Goal: Transaction & Acquisition: Purchase product/service

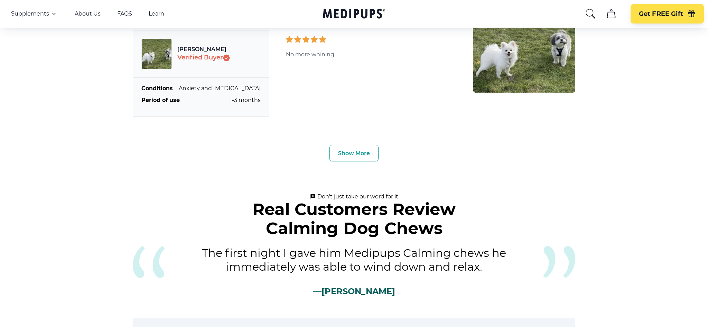
scroll to position [2443, 0]
click at [364, 145] on button "Show More" at bounding box center [354, 153] width 49 height 17
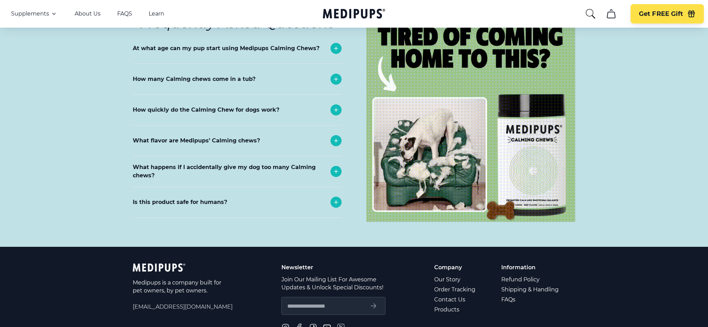
scroll to position [3997, 0]
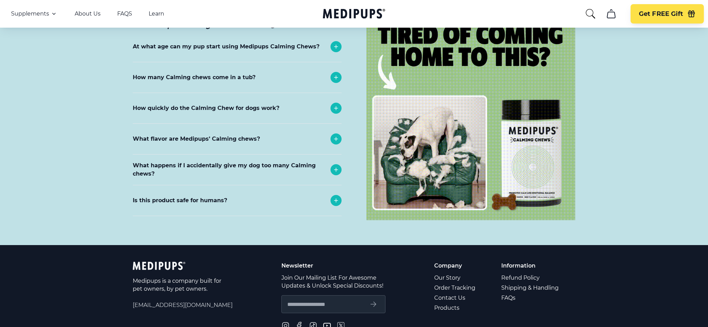
click at [284, 168] on p "What happens if I accidentally give my dog too many Calming chews?" at bounding box center [230, 169] width 194 height 17
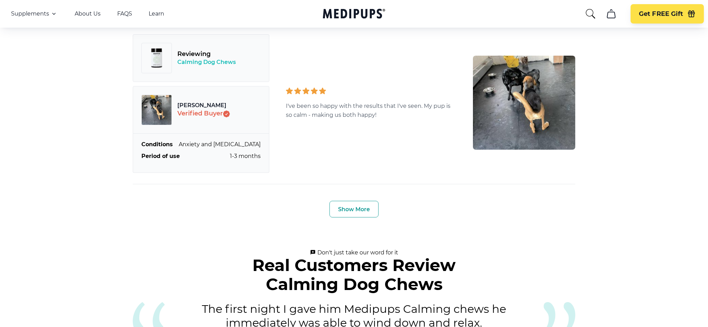
scroll to position [3354, 0]
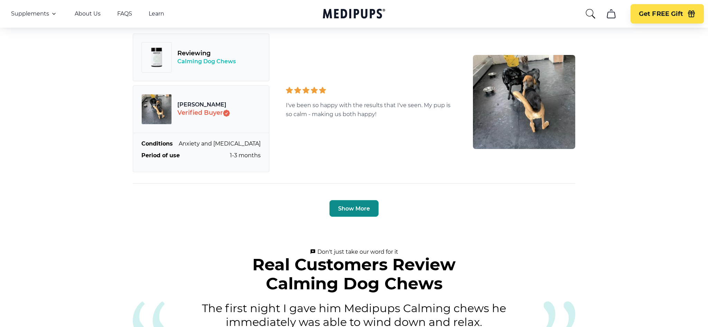
click at [363, 203] on button "Show More" at bounding box center [354, 208] width 49 height 17
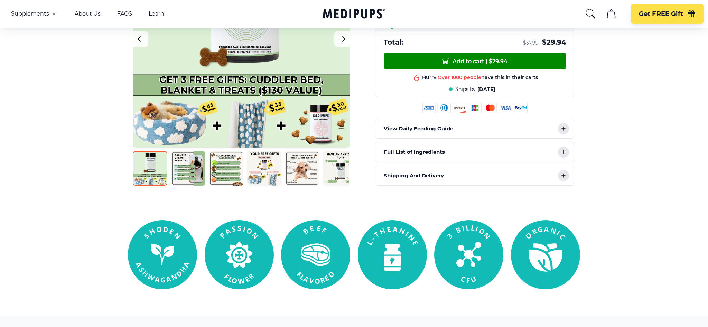
scroll to position [284, 0]
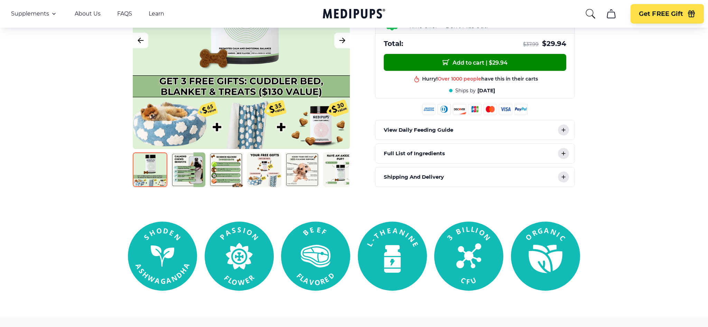
click at [505, 152] on div "Full List of Ingredients" at bounding box center [475, 153] width 199 height 19
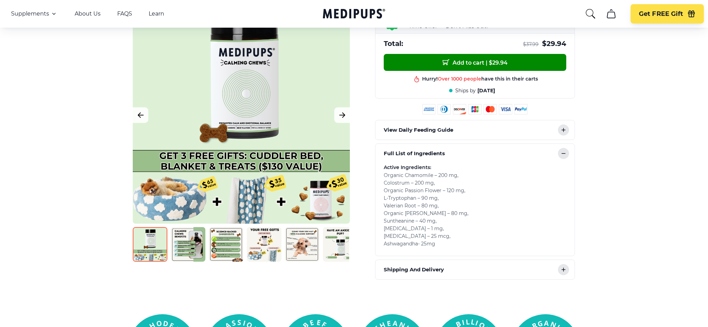
click at [563, 151] on icon at bounding box center [563, 153] width 8 height 8
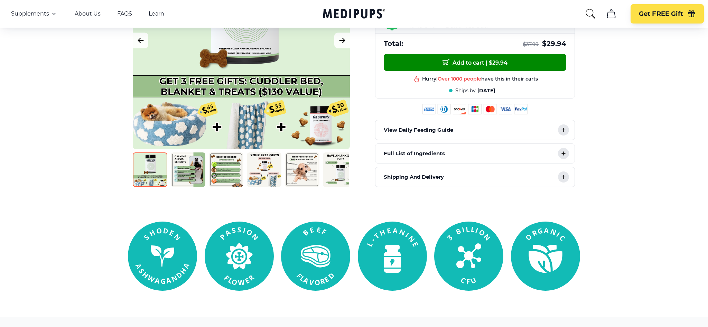
click at [491, 126] on div "View Daily Feeding Guide" at bounding box center [475, 129] width 199 height 19
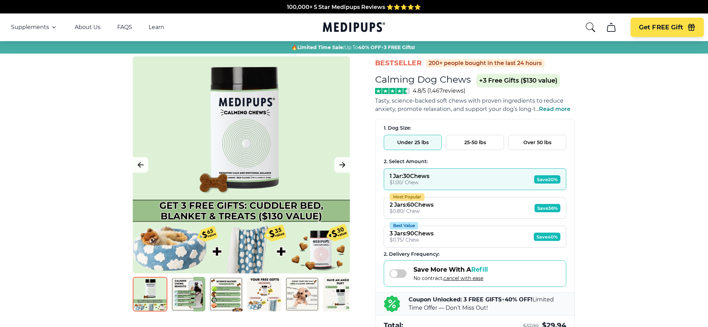
scroll to position [0, 0]
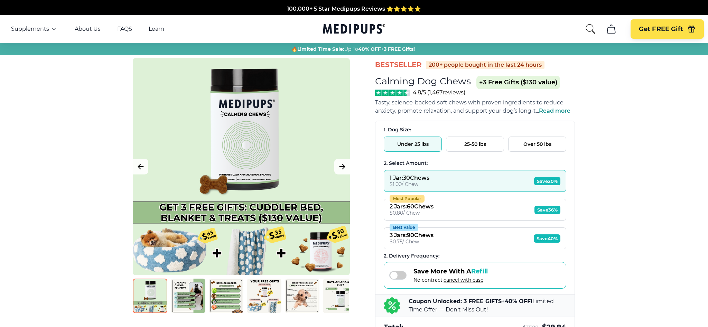
click at [478, 141] on button "25-50 lbs" at bounding box center [475, 144] width 58 height 15
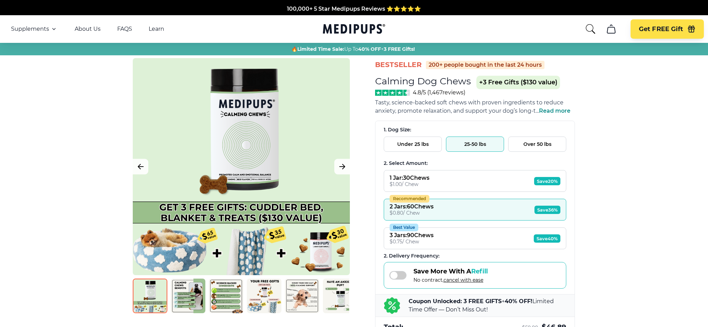
click at [539, 142] on button "Over 50 lbs" at bounding box center [537, 144] width 58 height 15
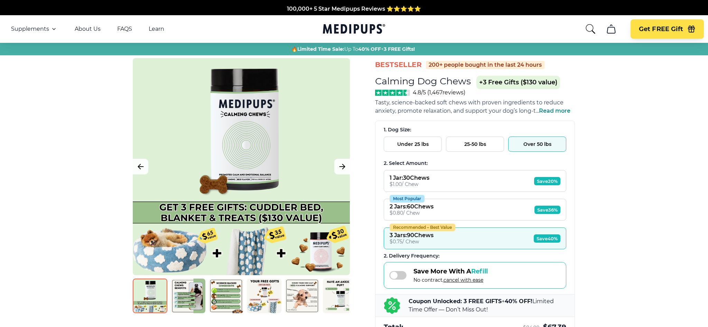
click at [565, 110] on span "Read more" at bounding box center [554, 111] width 31 height 7
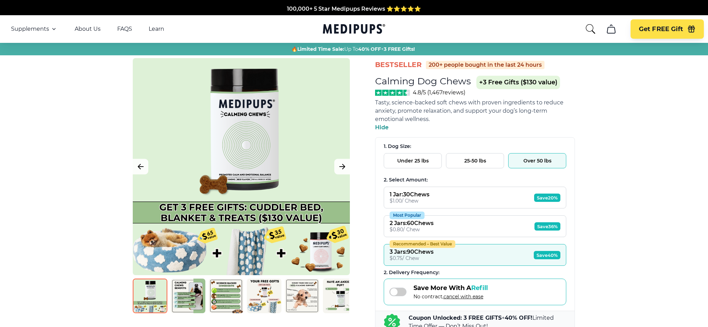
click at [476, 158] on button "25-50 lbs" at bounding box center [475, 160] width 58 height 15
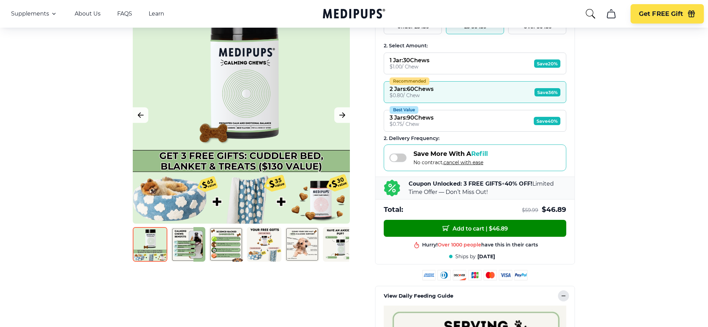
scroll to position [136, 0]
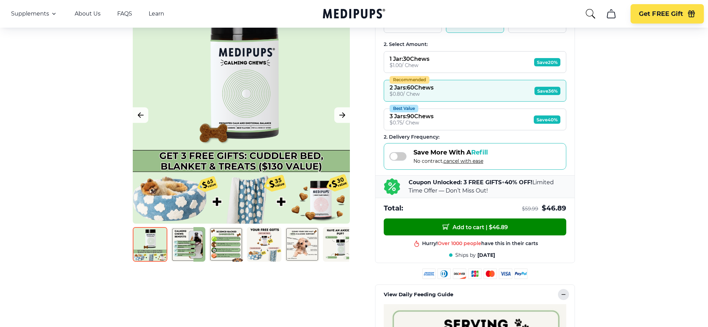
click at [487, 116] on button "Best Value 3 Jars : 90 Chews $ 0.75 / Chew Save 40%" at bounding box center [475, 120] width 183 height 22
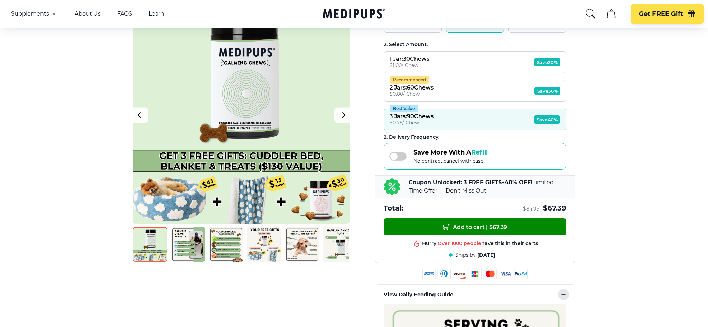
click at [464, 59] on button "1 Jar : 30 Chews $ 1.00 / Chew Save 20%" at bounding box center [475, 62] width 183 height 22
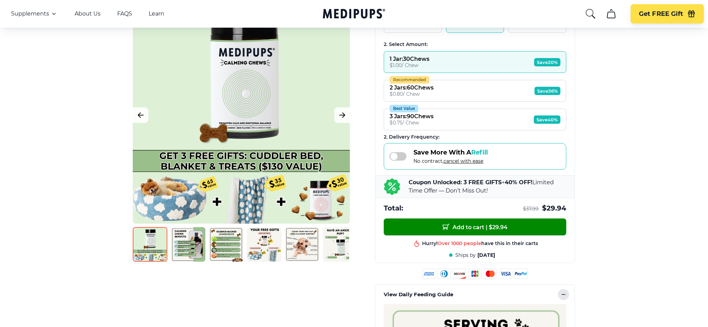
click at [466, 90] on button "Recommended 2 Jars : 60 Chews $ 0.80 / Chew Save 36%" at bounding box center [475, 91] width 183 height 22
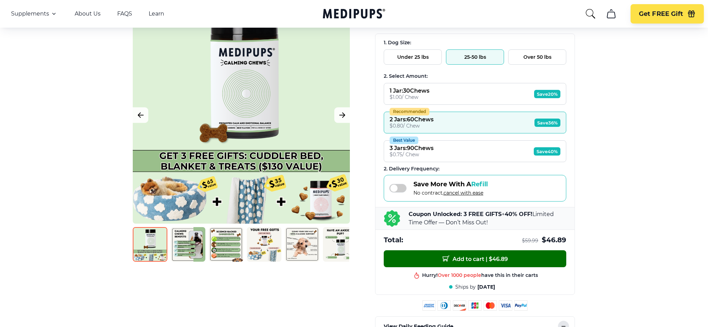
scroll to position [101, 0]
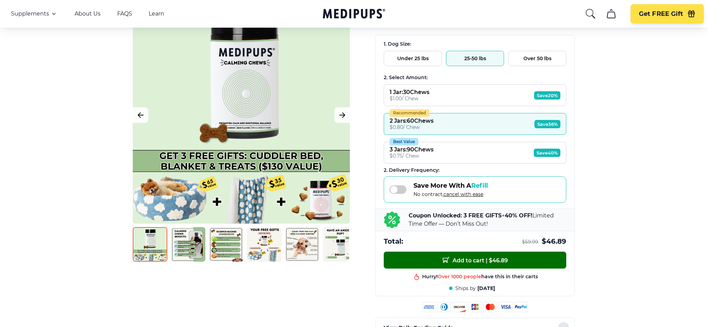
click at [470, 255] on button "Add to cart | $ 46.89" at bounding box center [475, 260] width 183 height 17
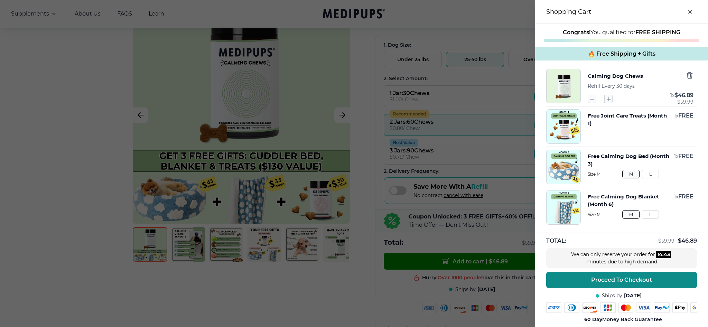
click at [639, 278] on span "Proceed To Checkout" at bounding box center [621, 280] width 61 height 7
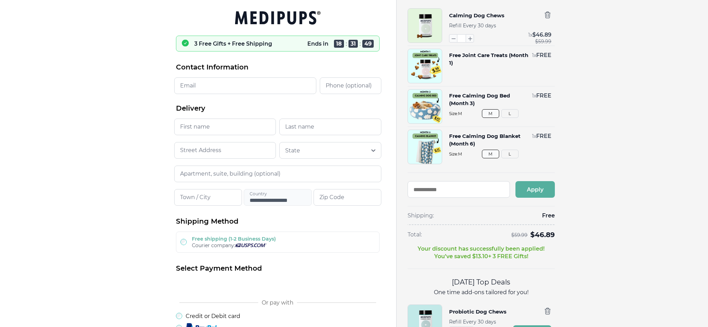
click at [509, 111] on button "L" at bounding box center [509, 113] width 17 height 9
click at [510, 151] on button "L" at bounding box center [509, 154] width 17 height 9
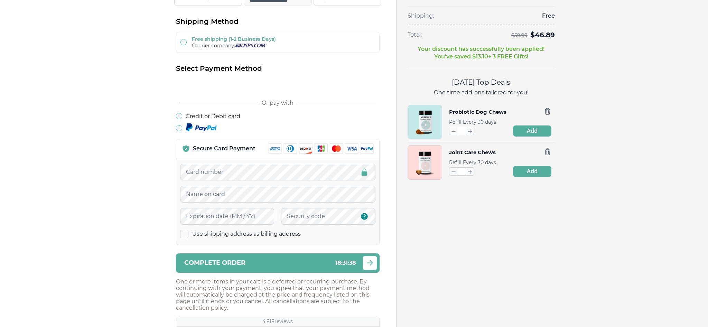
scroll to position [201, 0]
